Goal: Communication & Community: Answer question/provide support

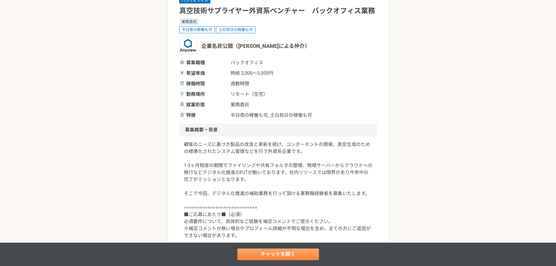
click at [289, 249] on link "チャットを開く" at bounding box center [278, 254] width 82 height 12
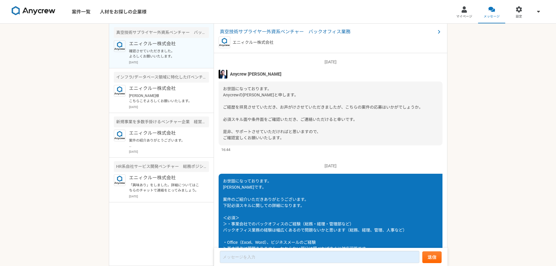
scroll to position [655, 0]
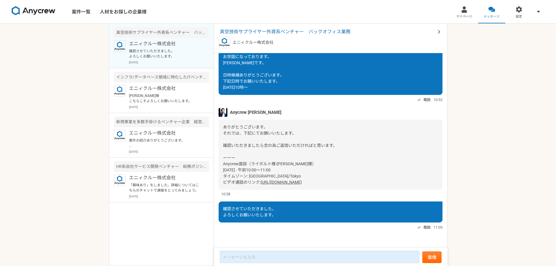
click at [301, 184] on link "[URL][DOMAIN_NAME]" at bounding box center [281, 182] width 41 height 5
click at [18, 146] on div "案件一覧 人材をお探しの企業様 マイページ メッセージ 設定 真空技術サプライヤー外資系ベンチャー　バックオフィス業務 エニィクルー株式会社 確認させていただ…" at bounding box center [278, 133] width 556 height 266
click at [323, 30] on span "真空技術サプライヤー外資系ベンチャー　バックオフィス業務" at bounding box center [328, 31] width 216 height 7
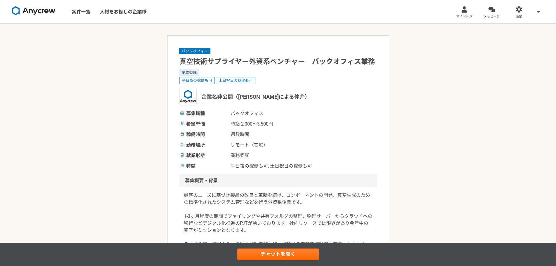
click at [288, 8] on nav "案件一覧 人材をお探しの企業様 マイページ メッセージ 設定" at bounding box center [278, 11] width 556 height 23
click at [280, 255] on link "チャットを開く" at bounding box center [278, 254] width 82 height 12
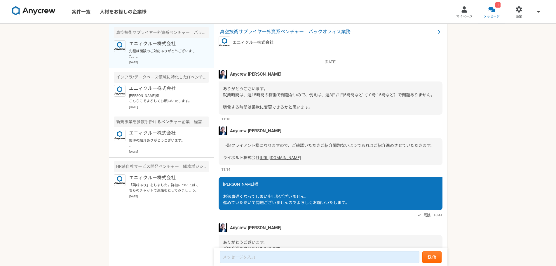
scroll to position [567, 0]
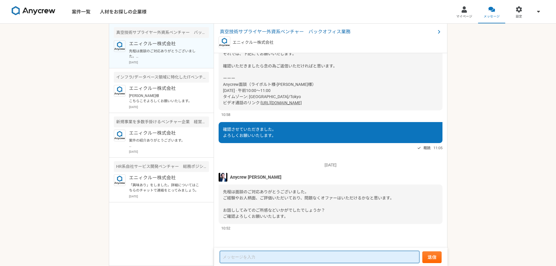
click at [239, 258] on textarea at bounding box center [320, 257] width 200 height 12
type textarea "再"
type textarea "齋"
type textarea "さ"
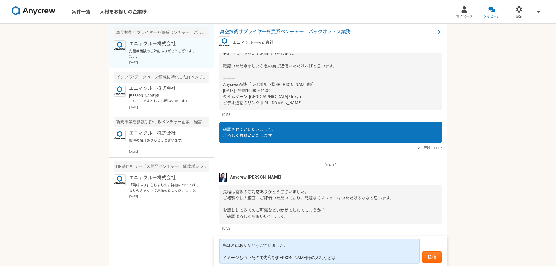
click at [263, 258] on textarea "先ほどはありがとうございました。 イメージもついたので内容や[PERSON_NAME]様の人柄などは" at bounding box center [320, 251] width 200 height 24
click at [330, 257] on textarea "先ほどはありがとうございました。 イメージもついたので、業務内容や[PERSON_NAME]様の人柄などは" at bounding box center [320, 251] width 200 height 24
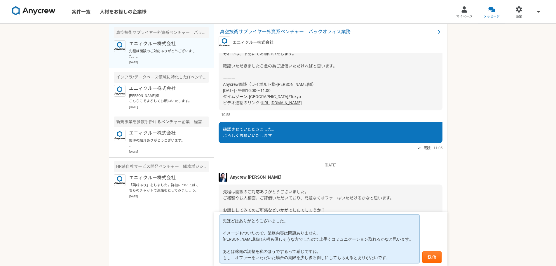
click at [288, 257] on textarea "先ほどはありがとうございました。 イメージもついたので、業務内容は問題ありません。 [PERSON_NAME]様の人柄も優しそうな方でしたので上手くコミュニケ…" at bounding box center [320, 239] width 200 height 48
type textarea "先ほどはありがとうございました。 イメージもついたので、業務内容は問題ありません。 [PERSON_NAME]様の人柄も優しそうな方でしたので上手くコミュニケ…"
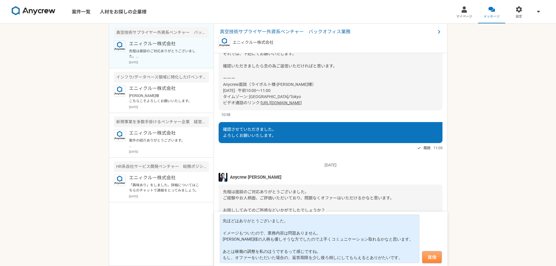
click at [432, 256] on button "送信" at bounding box center [431, 257] width 19 height 12
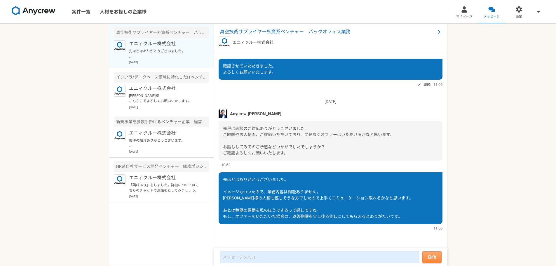
scroll to position [567, 0]
click at [463, 10] on div at bounding box center [464, 9] width 7 height 7
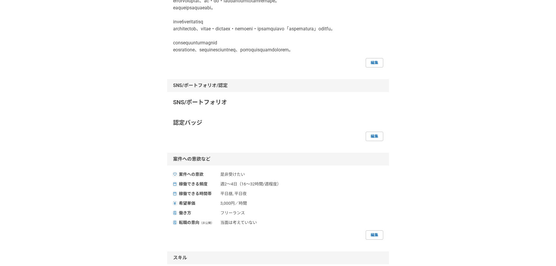
scroll to position [264, 0]
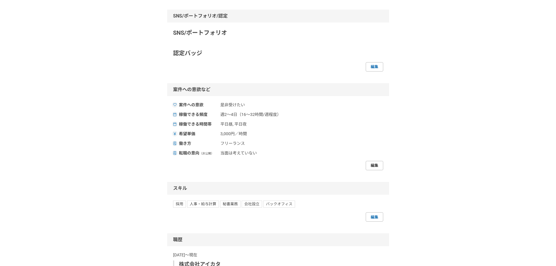
click at [372, 170] on link "編集" at bounding box center [375, 165] width 18 height 9
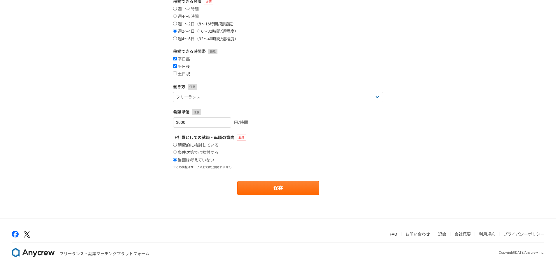
scroll to position [90, 0]
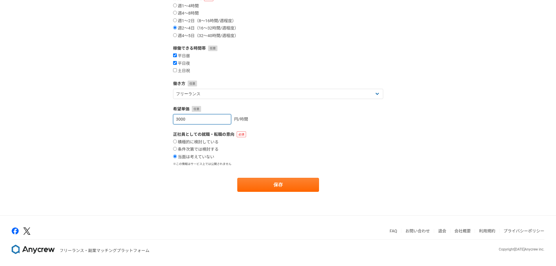
drag, startPoint x: 204, startPoint y: 119, endPoint x: 170, endPoint y: 118, distance: 34.4
click at [170, 118] on section "案件への意欲 是非受けたい 要相談 今は忙しい 稼働できる頻度 週1〜4時間 週4〜8時間 週1〜2日（8〜16時間/週程度） 週2〜4日（16〜32時間/週…" at bounding box center [278, 76] width 222 height 232
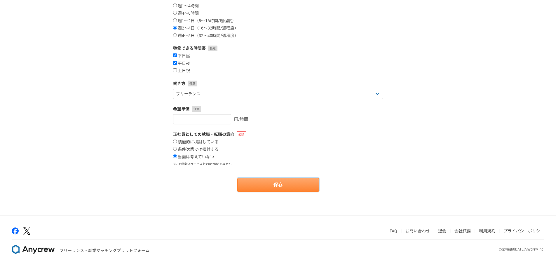
click at [271, 190] on button "保存" at bounding box center [278, 185] width 82 height 14
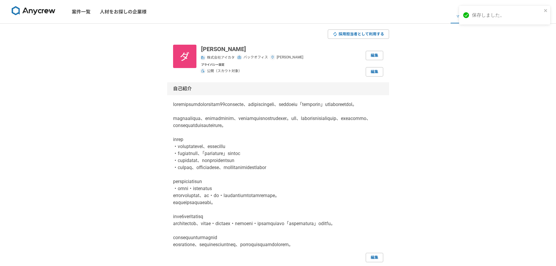
click at [45, 8] on img at bounding box center [34, 10] width 44 height 9
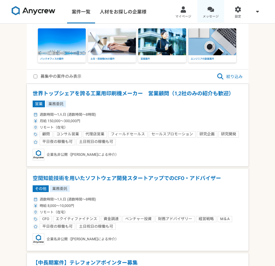
click at [214, 7] on div at bounding box center [211, 9] width 7 height 7
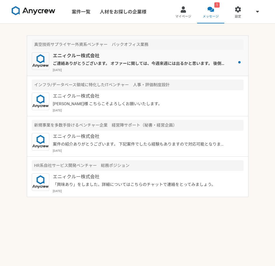
click at [150, 65] on p "ご連絡ありがとうございます。 オファーに関しては、今週来週には出るかと思います。 後倒しはどの程度の想定になりますでしょうか？ （もし[PERSON_NAME…" at bounding box center [139, 63] width 172 height 6
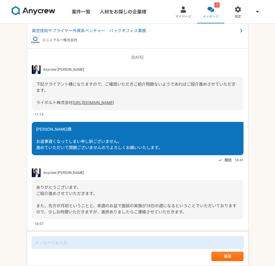
scroll to position [589, 0]
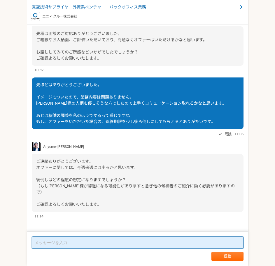
click at [86, 241] on textarea at bounding box center [138, 242] width 212 height 12
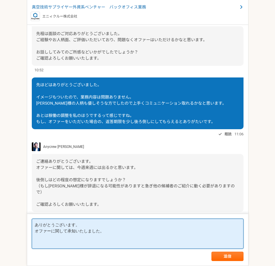
click at [72, 236] on textarea "ありがとうございます。 オファーに関して承知いたしました。" at bounding box center [138, 233] width 212 height 30
click at [35, 237] on textarea "ありがとうございます。 オファーに関して承知いたしました。 [DATE]" at bounding box center [138, 233] width 212 height 30
click at [152, 237] on textarea "ありがとうございます。 オファーに関して承知いたしました。 今週、来週にはお返事いただくことでしたら、[DATE]" at bounding box center [138, 233] width 212 height 30
click at [91, 237] on textarea "ありがとうございます。 オファーに関して承知いたしました。 今週、来週にはお返事いただくことでしたら、[DATE]までの期限でお願いいたします。" at bounding box center [138, 233] width 212 height 30
click at [67, 244] on textarea "ありがとうございます。 オファーに関して承知いたしました。 今週、来週にはお返事いただくとのことでしたら、[DATE]までの期限でお願いいたします。" at bounding box center [138, 233] width 212 height 30
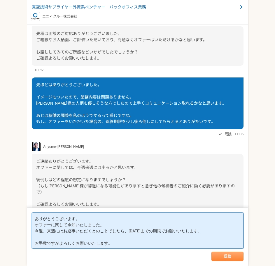
type textarea "ありがとうございます。 オファーに関して承知いたしました。 今週、来週にはお返事いただくとのことでしたら、[DATE]までの期限でお願いいたします。 お手数で…"
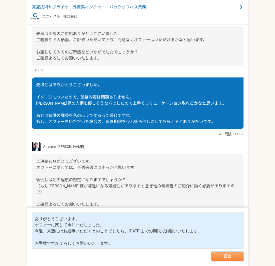
click at [225, 255] on button "送信" at bounding box center [228, 255] width 32 height 9
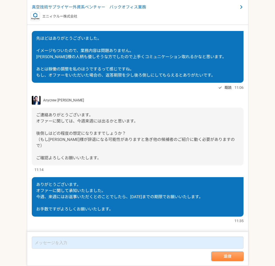
scroll to position [593, 0]
